Goal: Task Accomplishment & Management: Manage account settings

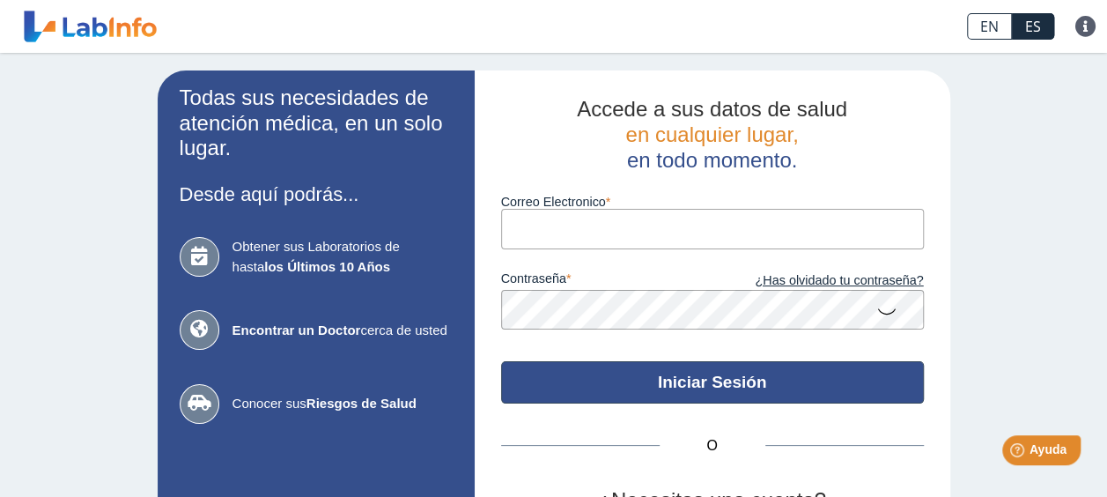
type input "[EMAIL_ADDRESS][DOMAIN_NAME]"
click at [586, 374] on button "Iniciar Sesión" at bounding box center [712, 382] width 423 height 42
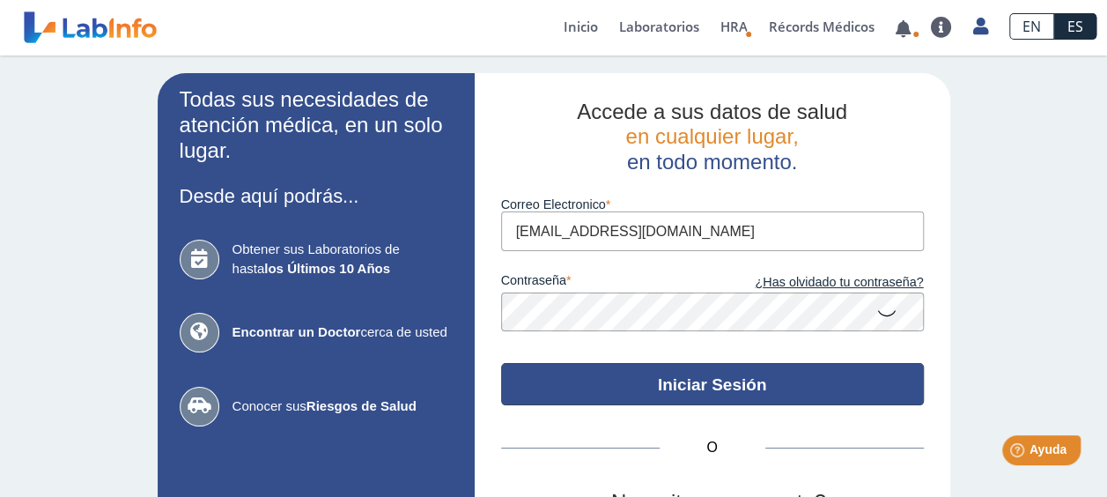
click at [826, 388] on button "Iniciar Sesión" at bounding box center [712, 384] width 423 height 42
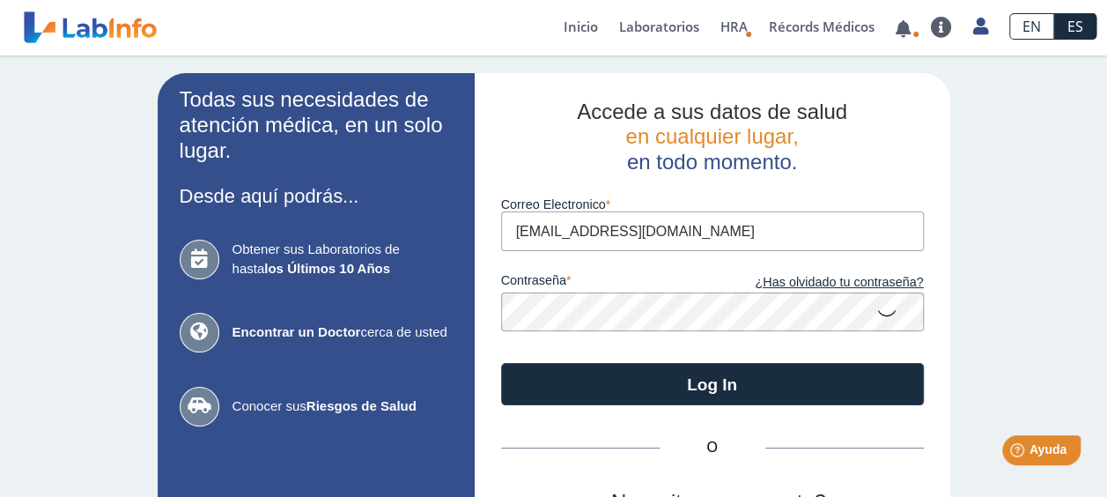
click at [880, 320] on icon at bounding box center [886, 312] width 21 height 34
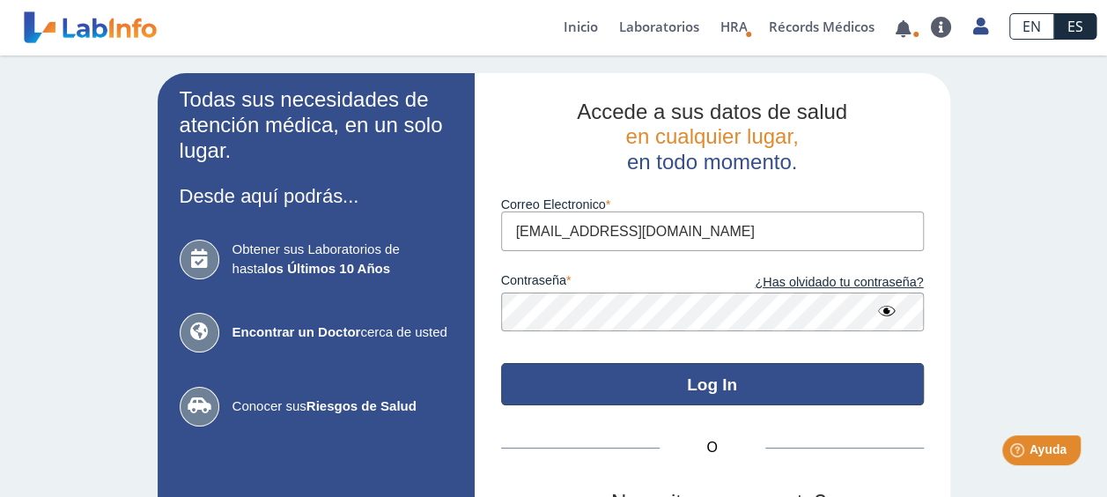
click at [858, 371] on button "Log In" at bounding box center [712, 384] width 423 height 42
